Goal: Information Seeking & Learning: Compare options

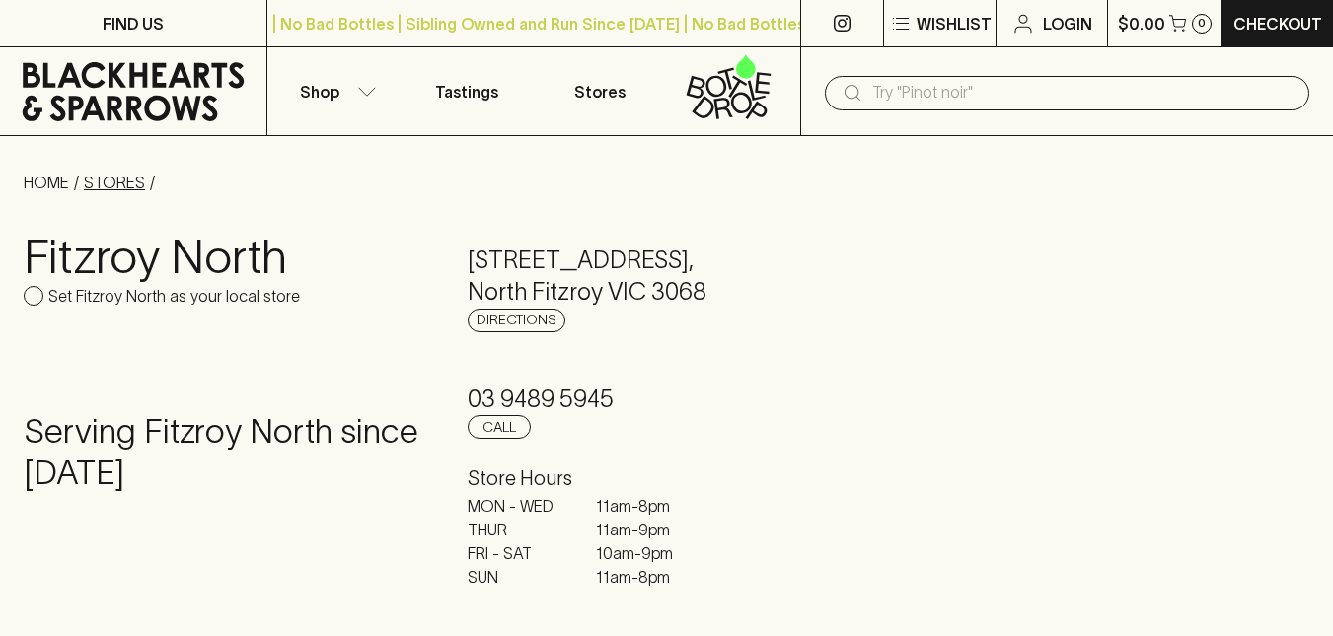
click at [127, 182] on link "STORES" at bounding box center [114, 183] width 61 height 18
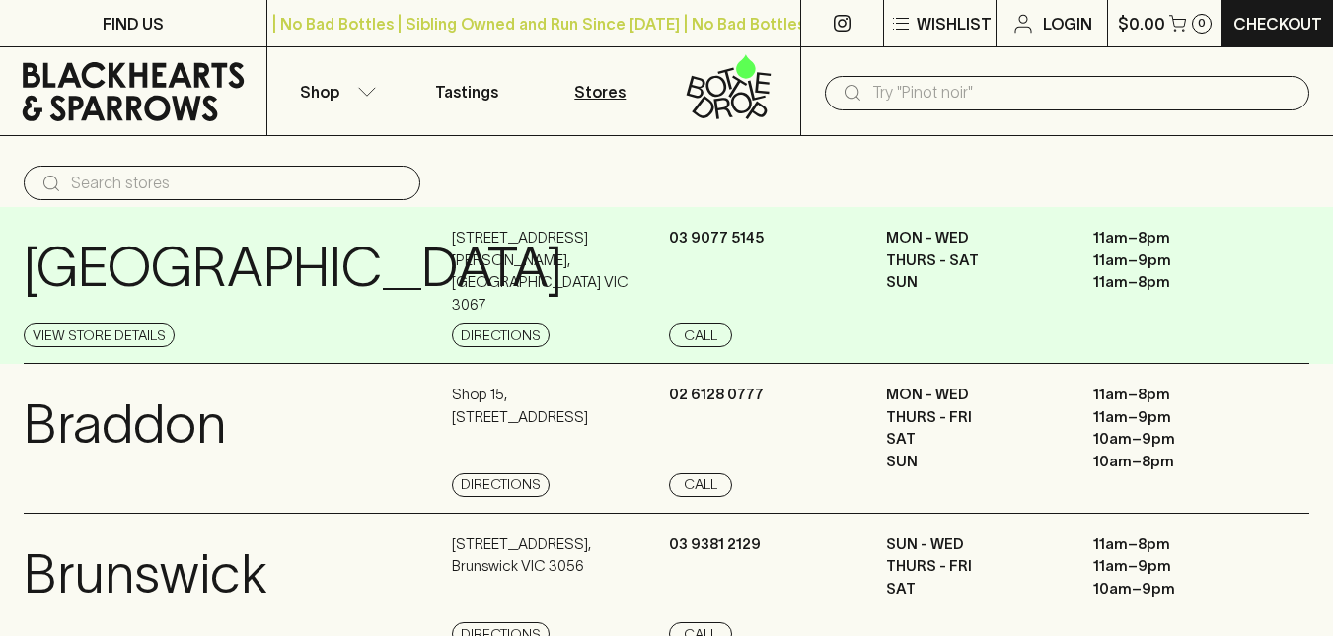
click at [257, 282] on p "[GEOGRAPHIC_DATA]" at bounding box center [293, 268] width 539 height 82
click at [140, 331] on link "View Store Details" at bounding box center [99, 336] width 151 height 24
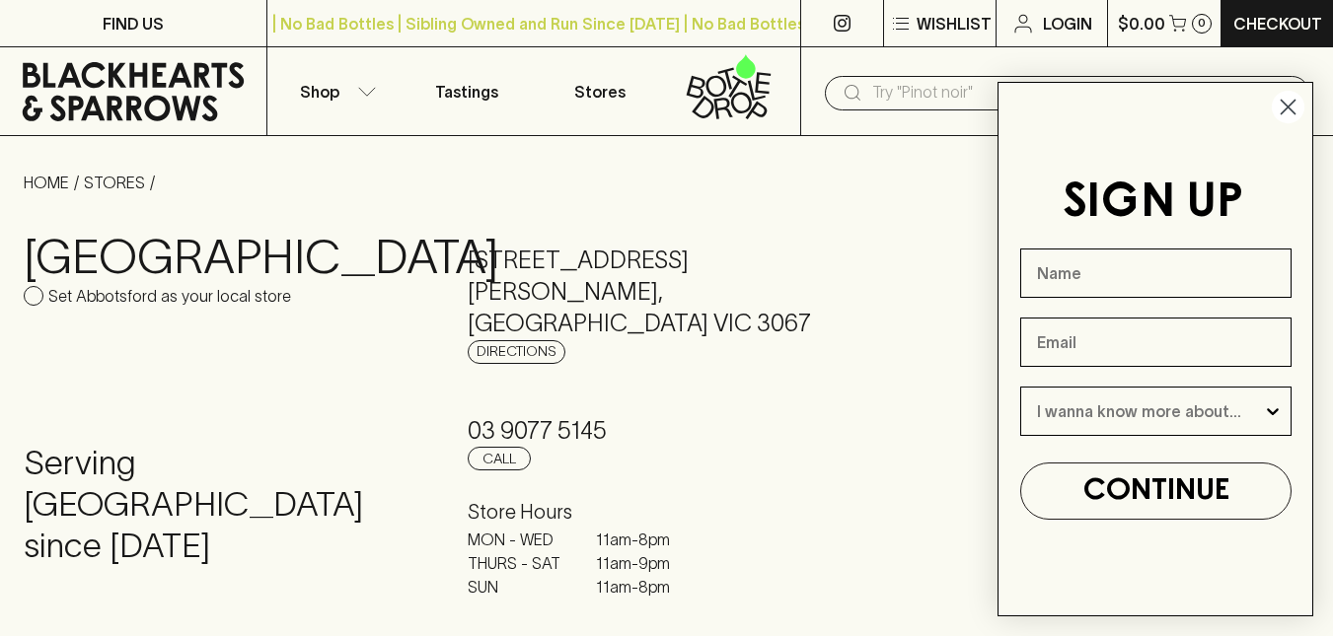
click at [1295, 109] on circle "Close dialog" at bounding box center [1288, 107] width 33 height 33
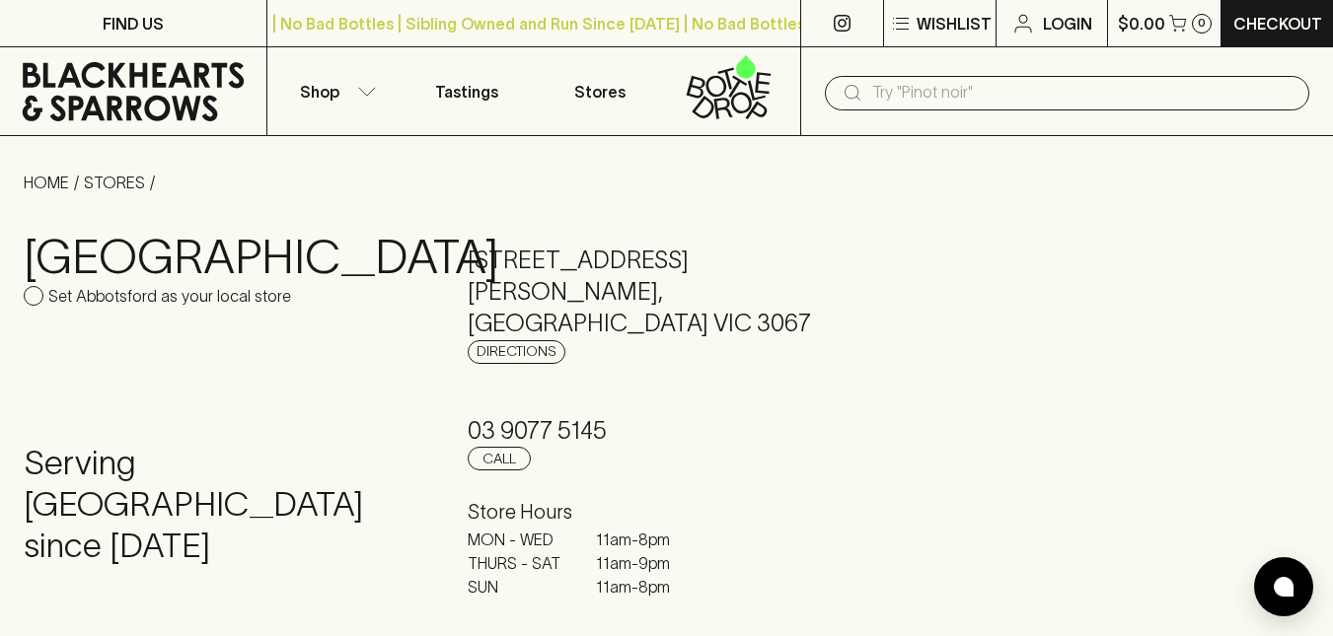
click at [1020, 96] on input "text" at bounding box center [1082, 93] width 421 height 32
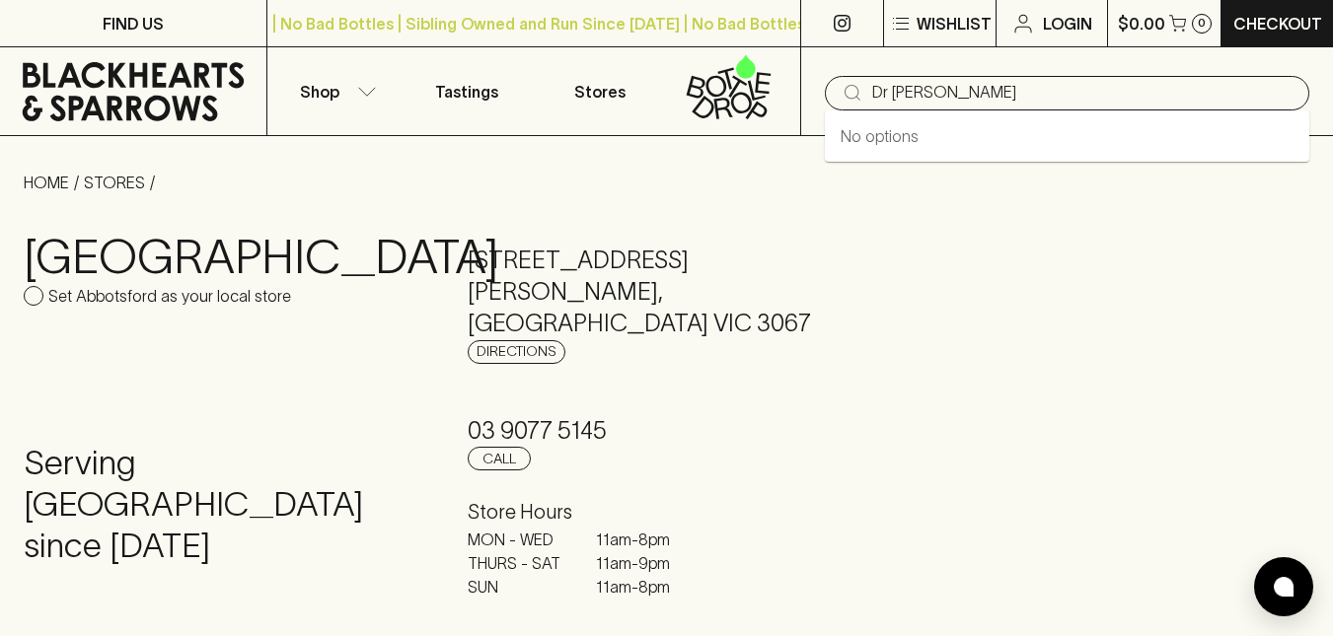
type input "Dr [PERSON_NAME]"
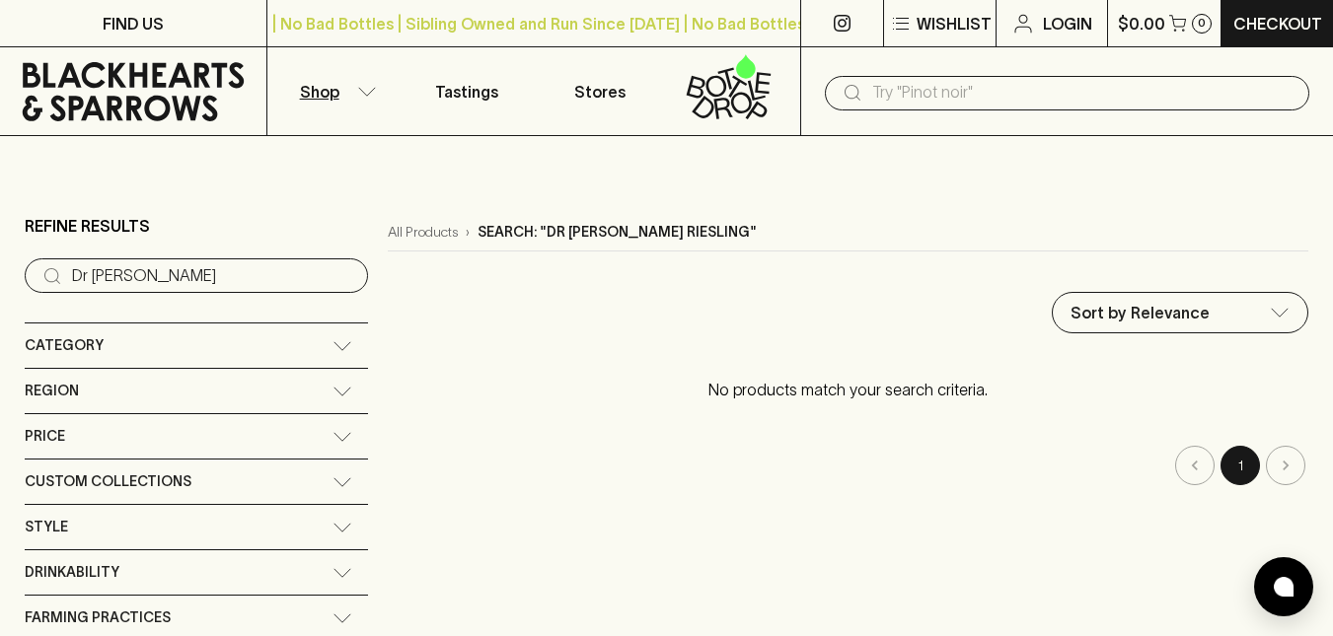
click at [333, 345] on icon at bounding box center [343, 346] width 20 height 10
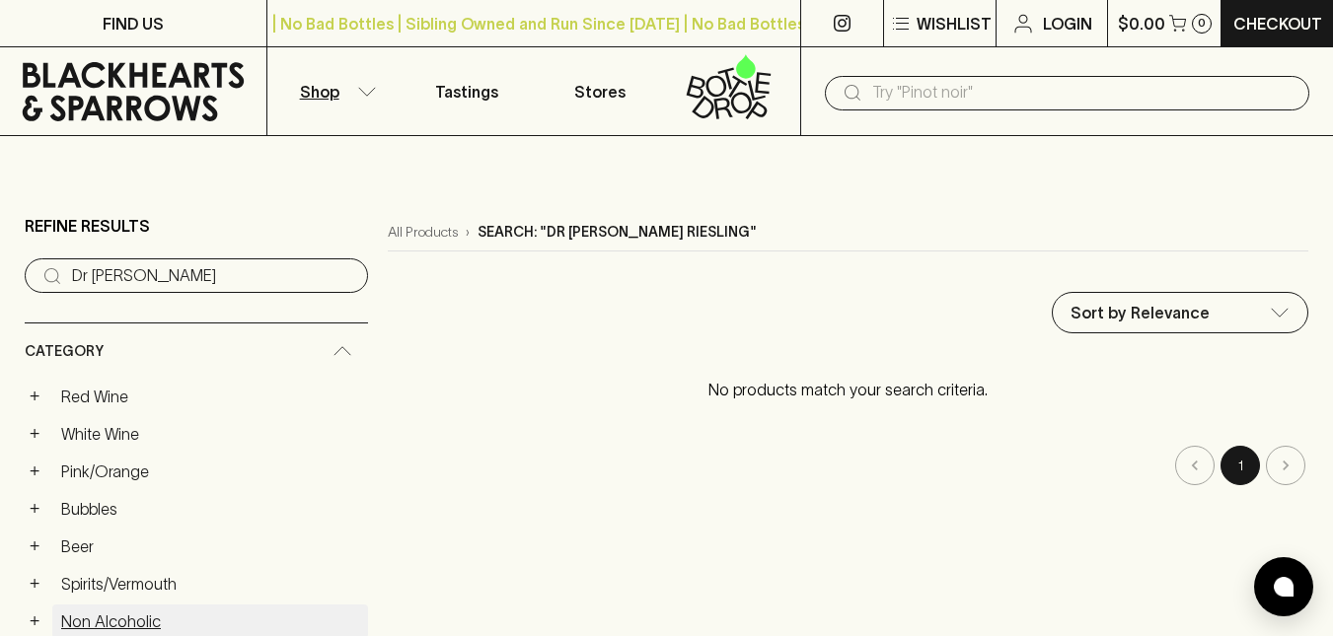
click at [129, 619] on link "Non Alcoholic" at bounding box center [210, 622] width 316 height 34
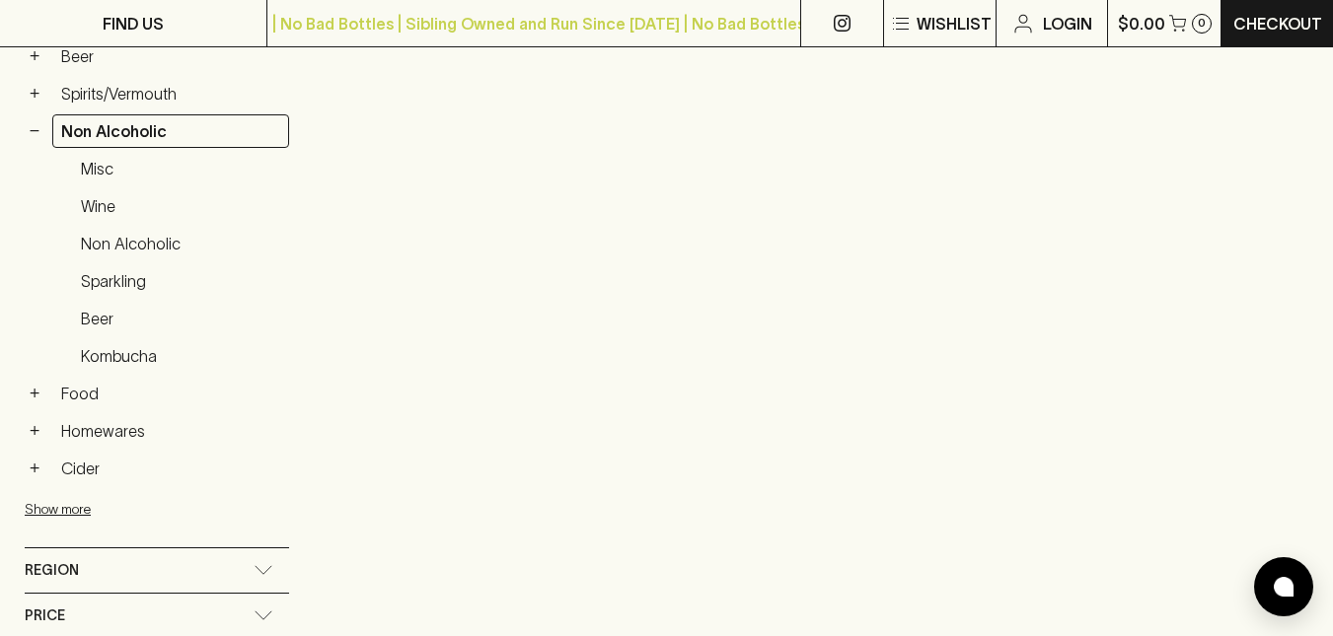
scroll to position [568, 0]
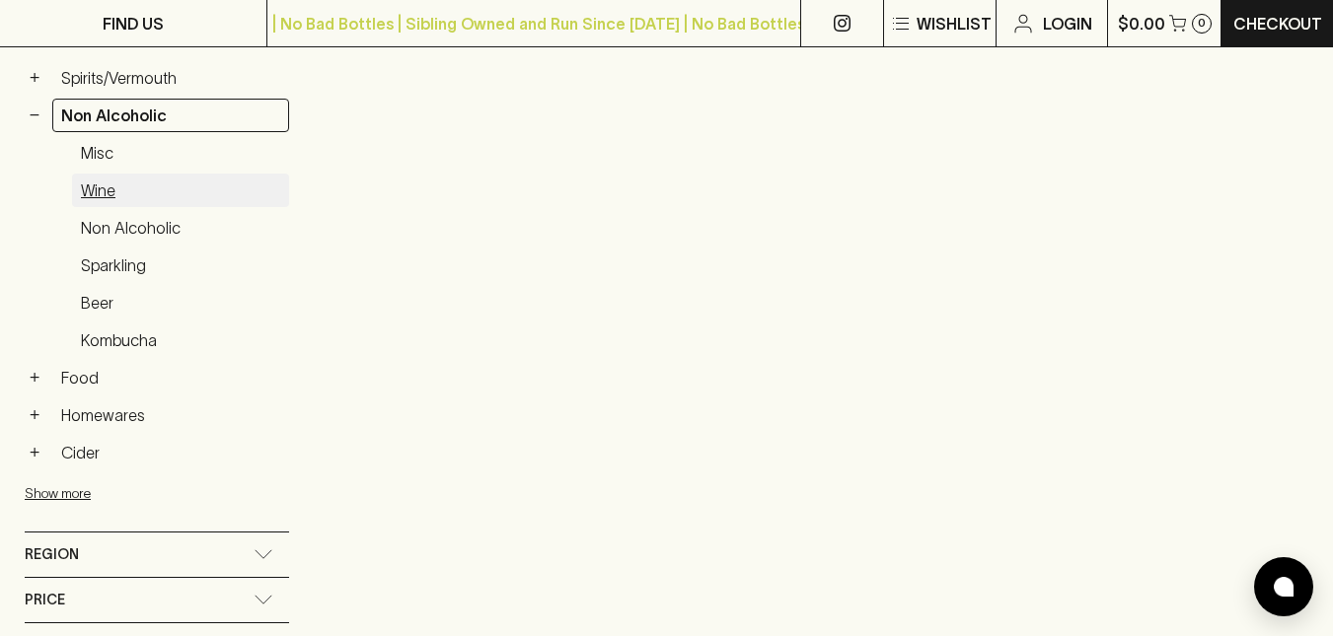
click at [103, 182] on link "Wine" at bounding box center [180, 191] width 217 height 34
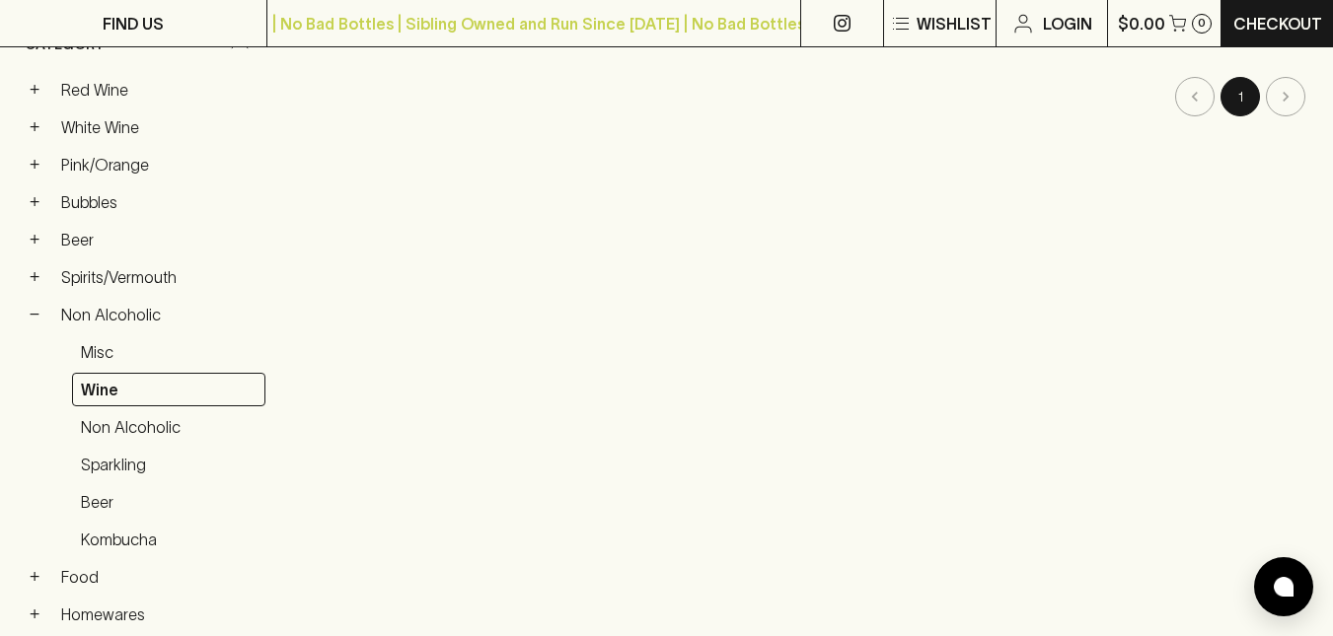
scroll to position [430, 0]
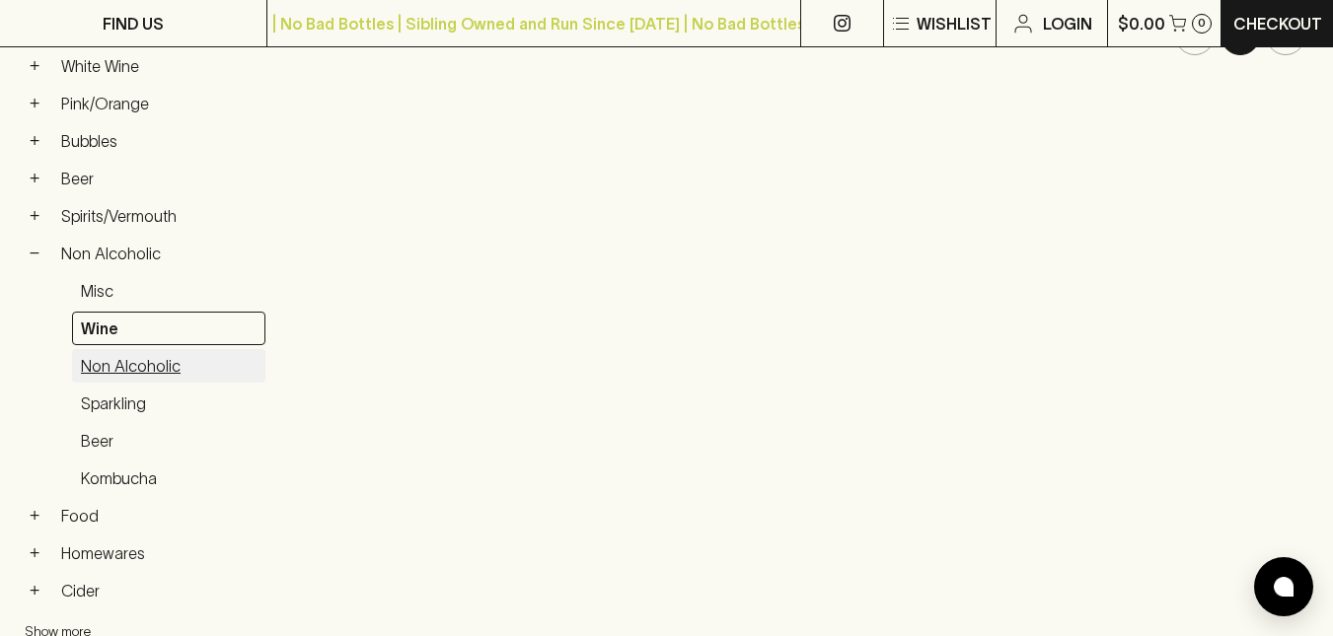
click at [149, 366] on link "Non Alcoholic" at bounding box center [168, 366] width 193 height 34
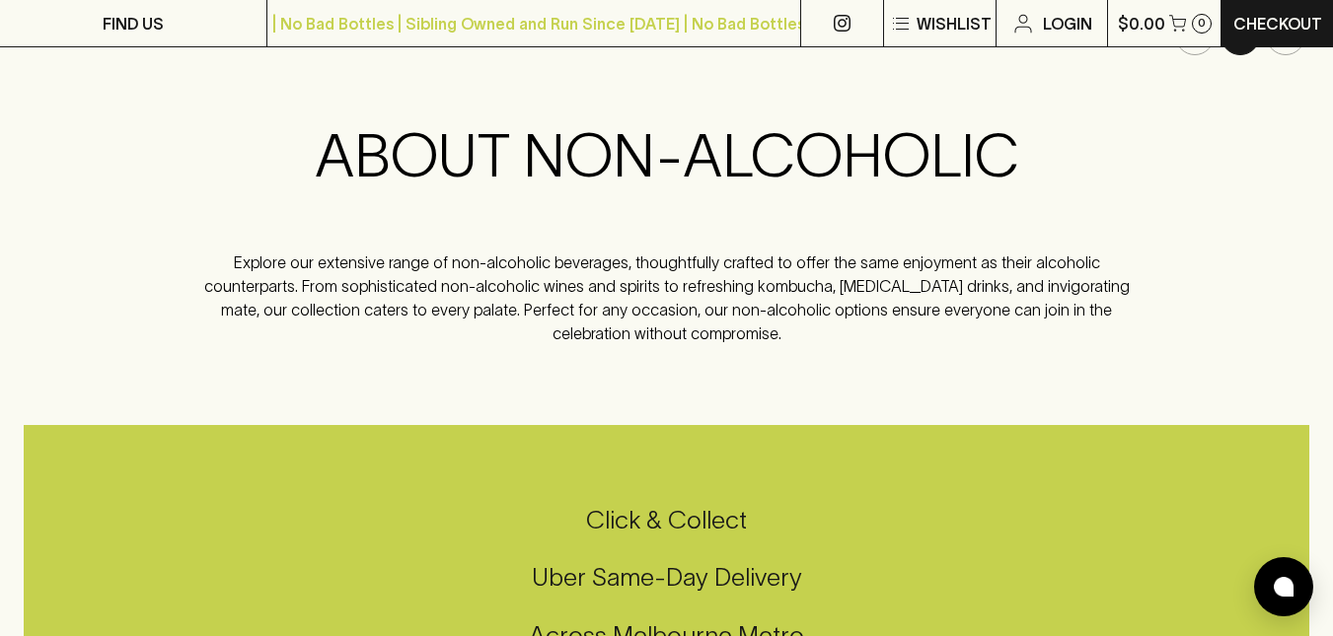
scroll to position [449, 0]
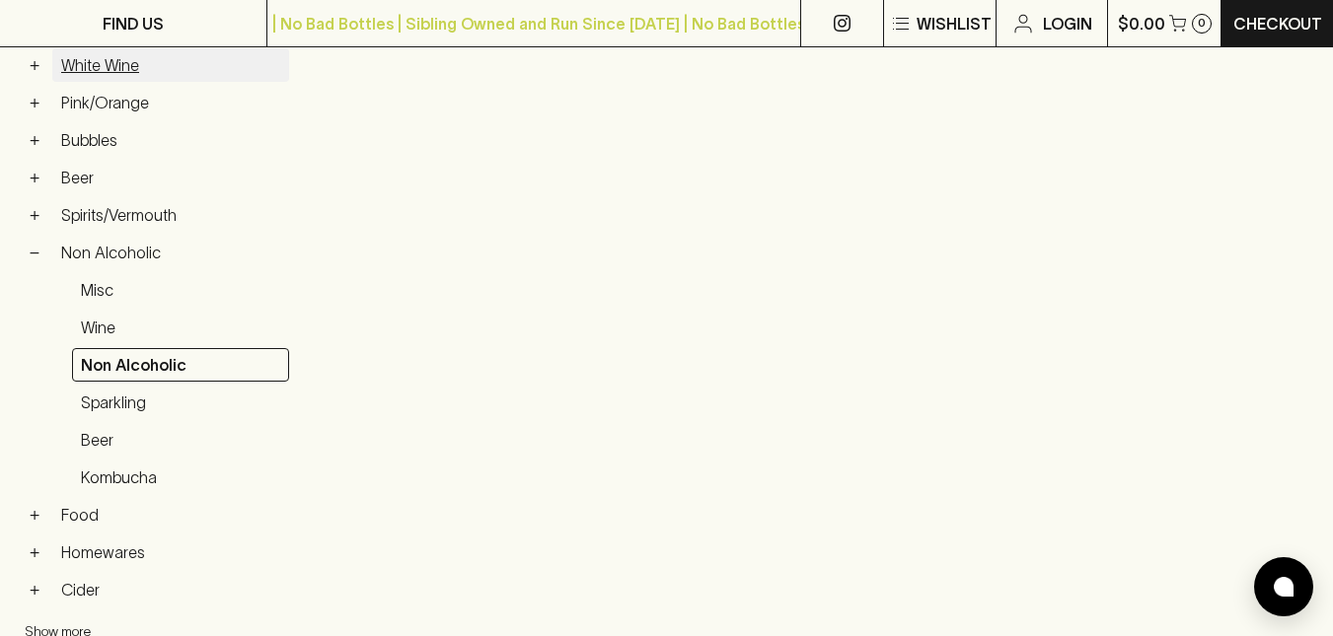
click at [133, 70] on link "White Wine" at bounding box center [170, 65] width 237 height 34
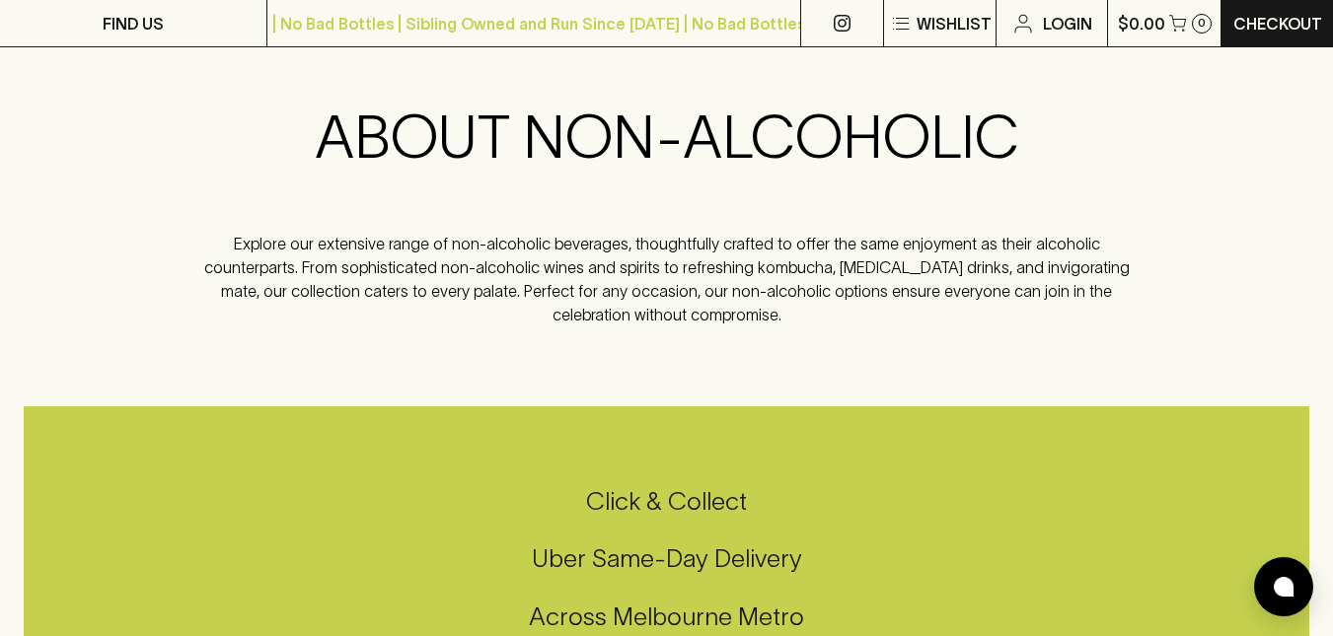
scroll to position [430, 0]
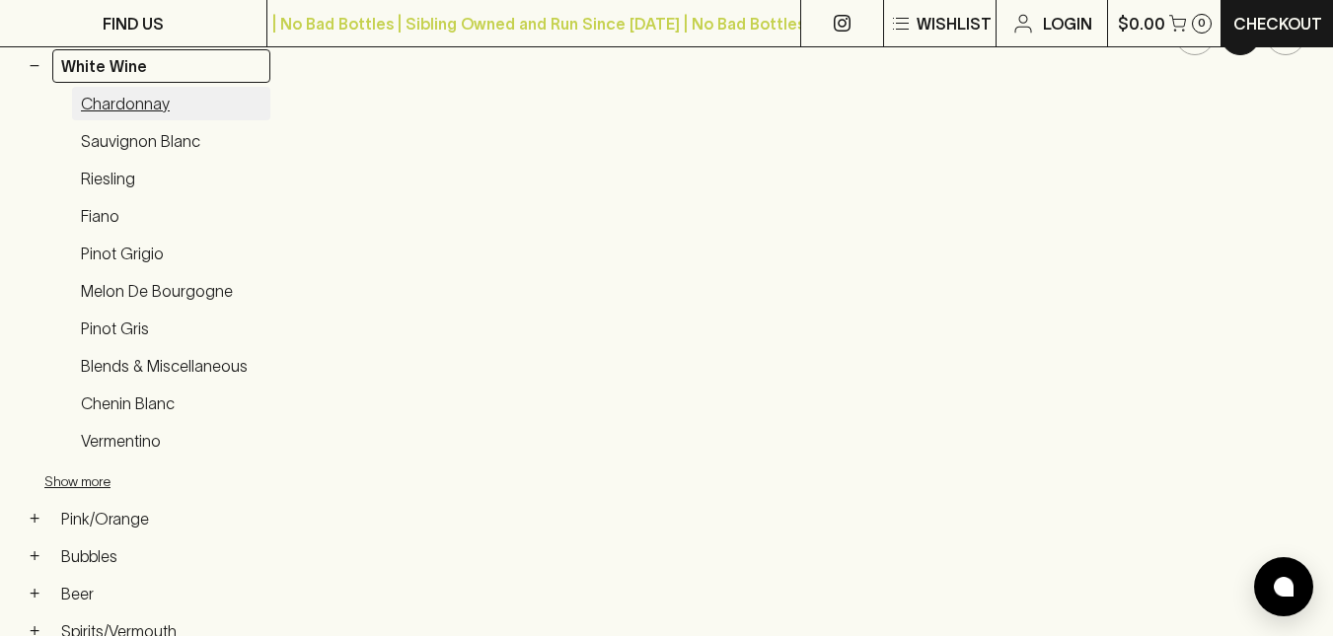
click at [120, 100] on link "Chardonnay" at bounding box center [171, 104] width 198 height 34
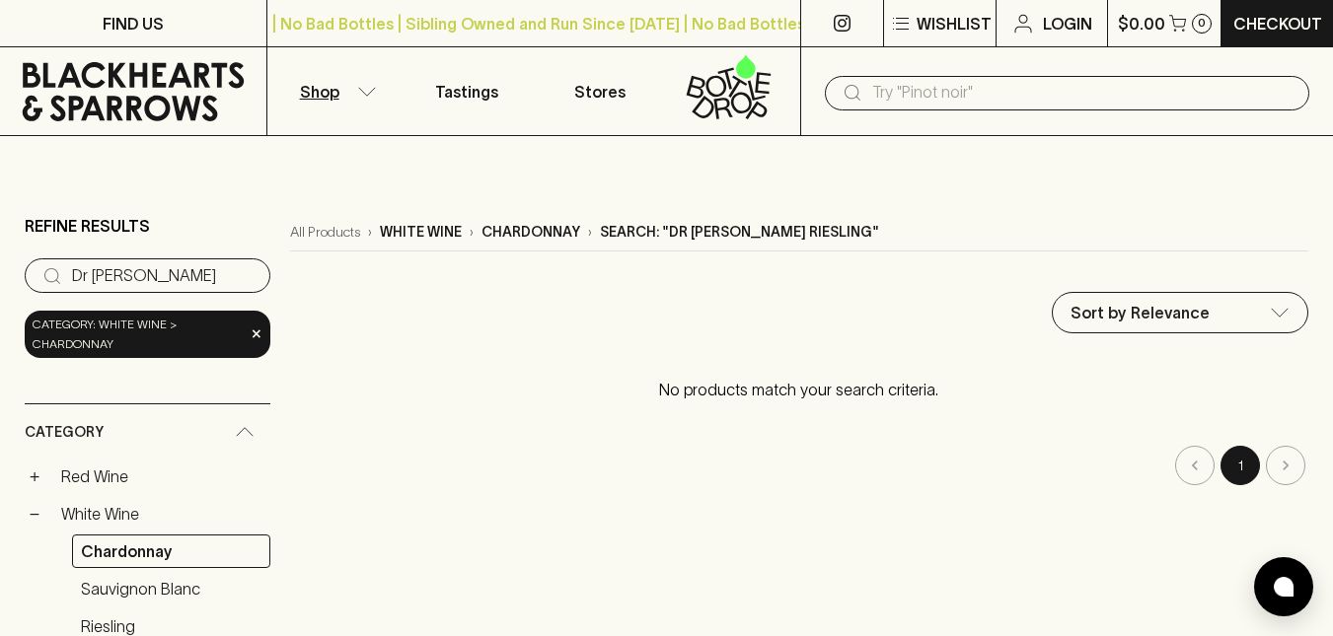
click at [240, 275] on input "Dr [PERSON_NAME]" at bounding box center [163, 276] width 183 height 32
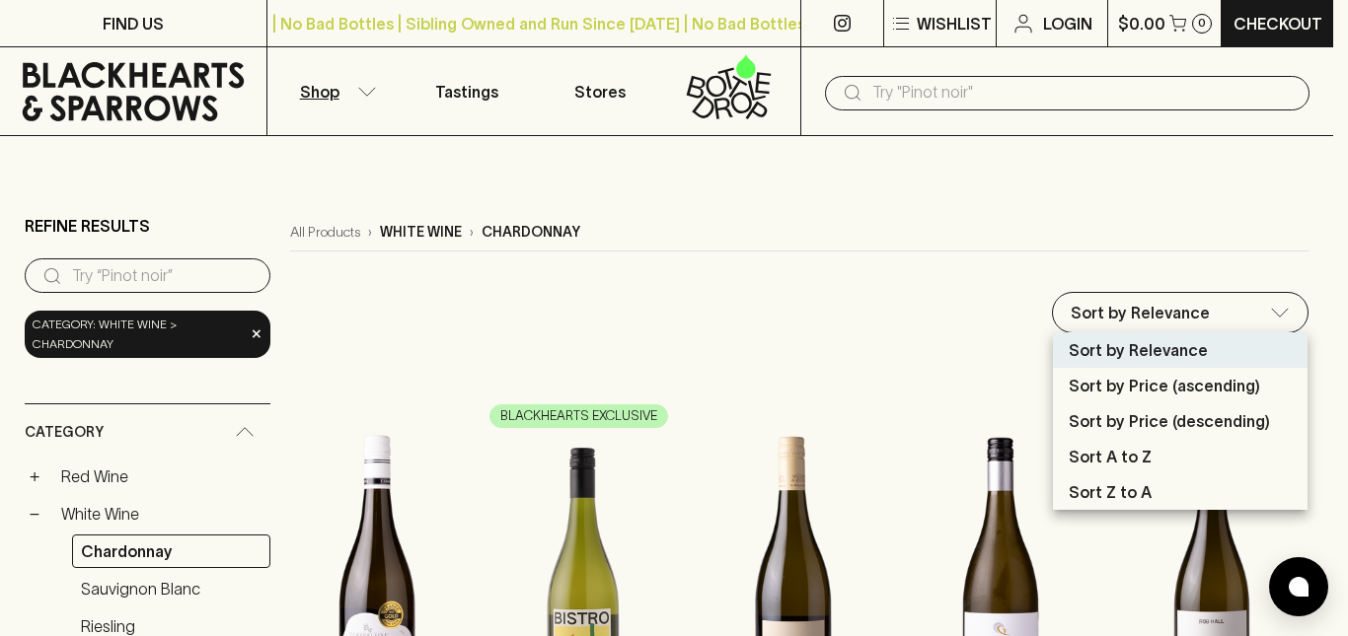
click at [1286, 317] on div at bounding box center [674, 318] width 1348 height 636
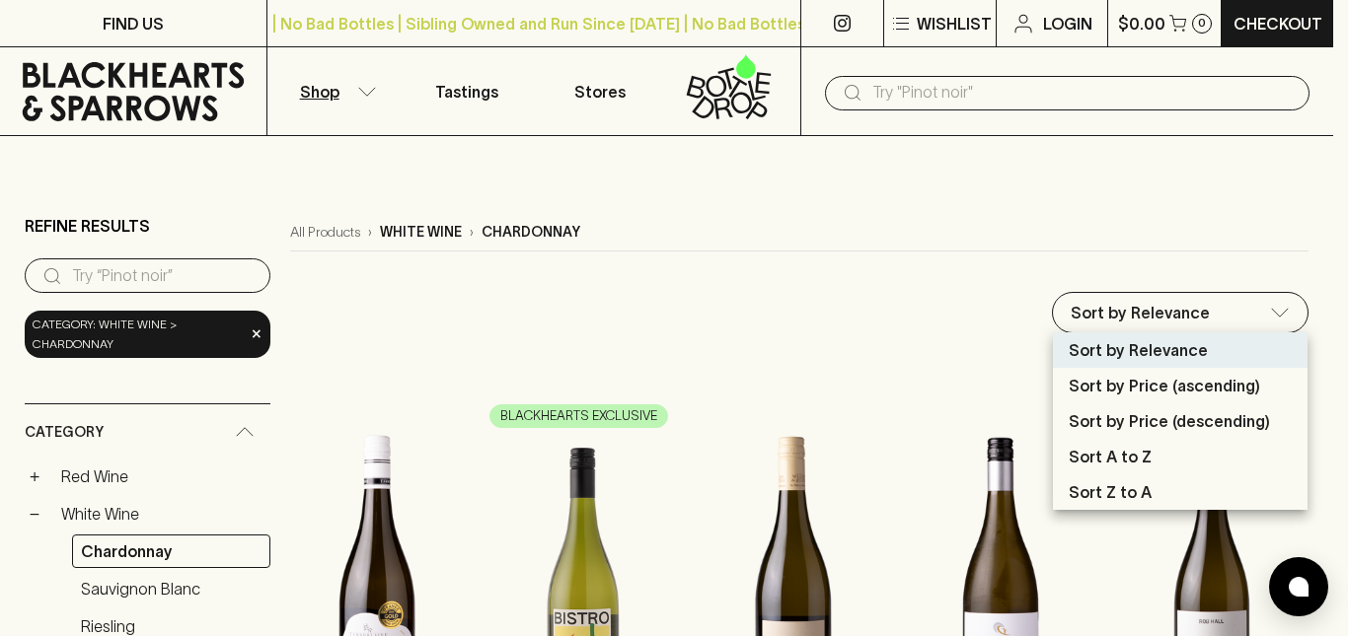
click at [1229, 388] on p "Sort by Price (ascending)" at bounding box center [1164, 386] width 191 height 24
type input "price:asc"
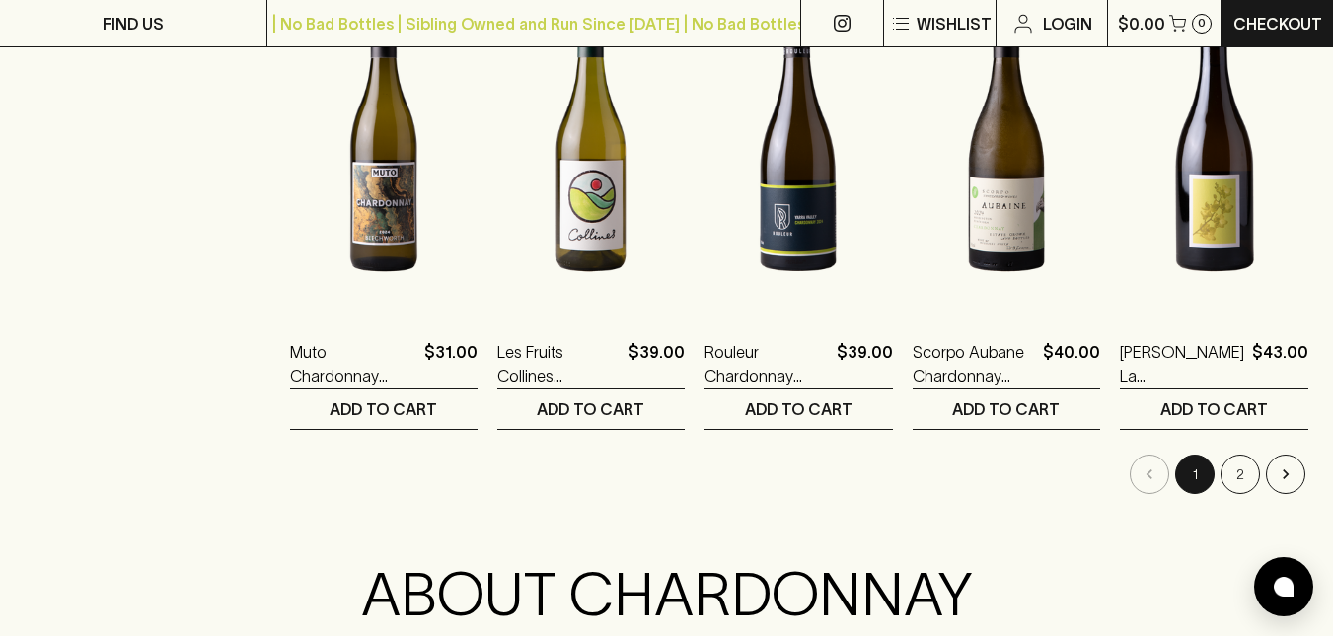
scroll to position [2092, 0]
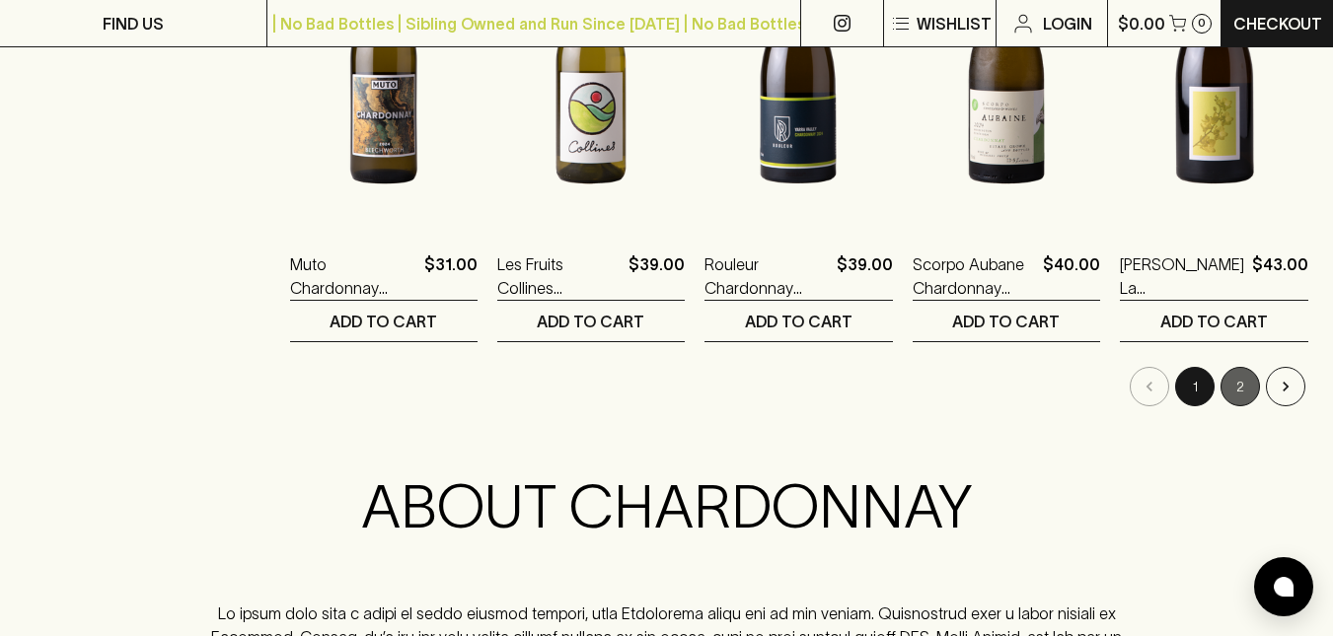
click at [1240, 379] on button "2" at bounding box center [1240, 386] width 39 height 39
